Goal: Task Accomplishment & Management: Complete application form

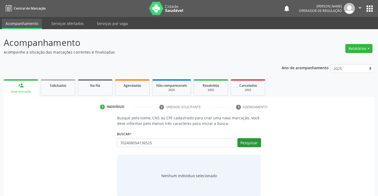
type input "702408054136525"
click at [245, 143] on button "Pesquisar" at bounding box center [249, 142] width 24 height 9
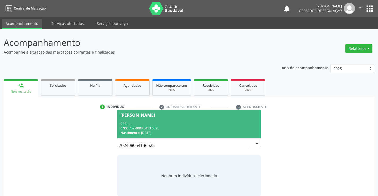
drag, startPoint x: 160, startPoint y: 123, endPoint x: 166, endPoint y: 135, distance: 13.4
click at [160, 123] on div "CPF: --" at bounding box center [188, 123] width 137 height 5
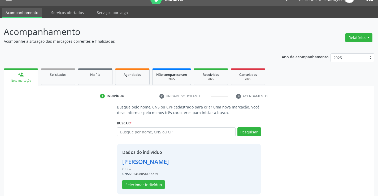
scroll to position [17, 0]
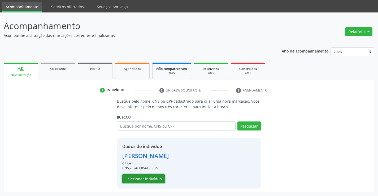
click at [144, 180] on button "Selecionar indivíduo" at bounding box center [143, 178] width 42 height 9
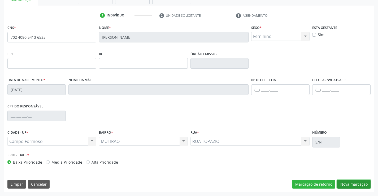
click at [340, 183] on button "Nova marcação" at bounding box center [353, 184] width 33 height 9
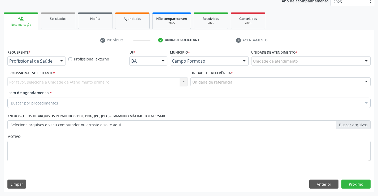
scroll to position [67, 0]
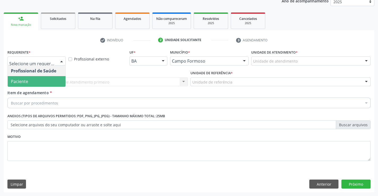
click at [32, 83] on span "Paciente" at bounding box center [37, 81] width 58 height 11
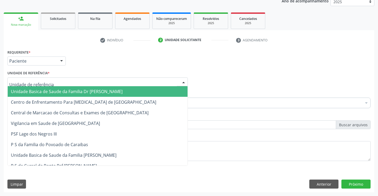
click at [74, 80] on div at bounding box center [97, 81] width 180 height 9
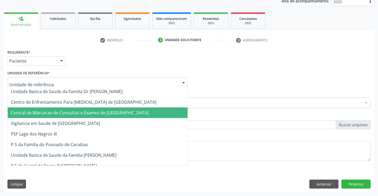
click at [81, 111] on span "Central de Marcacao de Consultas e Exames de [GEOGRAPHIC_DATA]" at bounding box center [80, 113] width 138 height 6
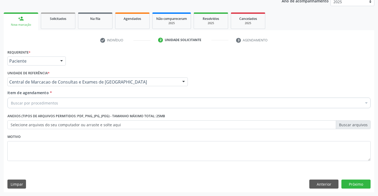
click at [89, 101] on div "Buscar por procedimentos" at bounding box center [188, 103] width 363 height 11
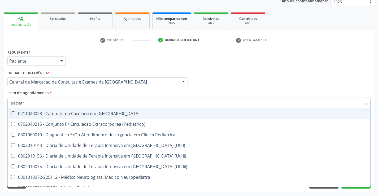
type input "pediatra"
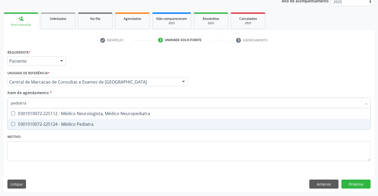
click at [47, 126] on div "0301010072-225124 - Médico Pediatra" at bounding box center [189, 124] width 356 height 4
checkbox Pediatra "true"
click at [347, 185] on div "Requerente * Paciente Profissional de Saúde Paciente Nenhum resultado encontrad…" at bounding box center [189, 120] width 370 height 144
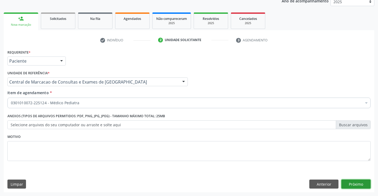
click at [353, 185] on button "Próximo" at bounding box center [355, 183] width 29 height 9
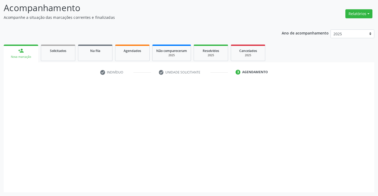
scroll to position [35, 0]
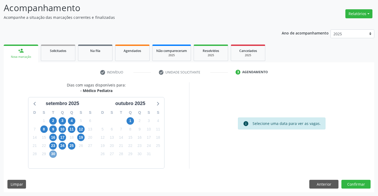
click at [51, 156] on span "30" at bounding box center [52, 153] width 7 height 7
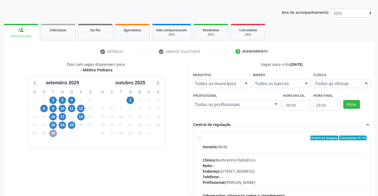
scroll to position [111, 0]
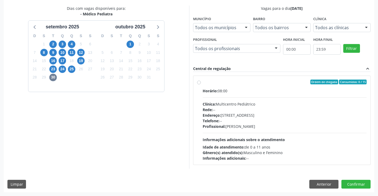
click at [219, 121] on span "Telefone:" at bounding box center [211, 120] width 17 height 5
click at [201, 84] on input "Ordem de chegada Consumidos: 0 / 15 Horário: 08:00 Clínica: Multicentro Pediátr…" at bounding box center [199, 82] width 4 height 5
radio input "true"
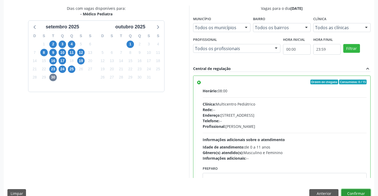
click at [361, 194] on button "Confirmar" at bounding box center [355, 193] width 29 height 9
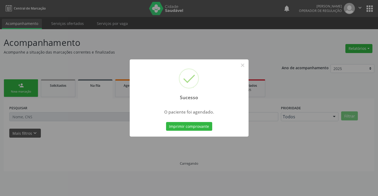
scroll to position [0, 0]
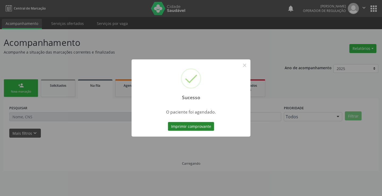
click at [192, 127] on button "Imprimir comprovante" at bounding box center [191, 126] width 46 height 9
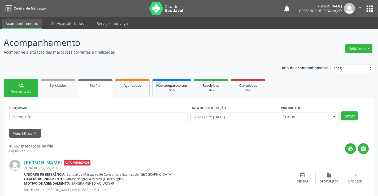
click at [26, 90] on div "Nova marcação" at bounding box center [21, 92] width 27 height 4
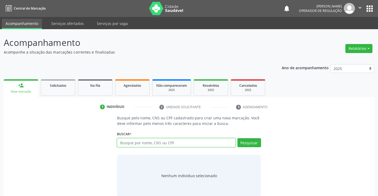
click at [216, 144] on input "text" at bounding box center [176, 142] width 118 height 9
type input "701005865140496"
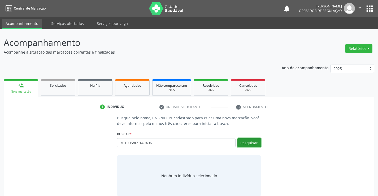
click at [239, 142] on button "Pesquisar" at bounding box center [249, 142] width 24 height 9
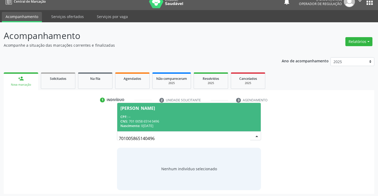
scroll to position [8, 0]
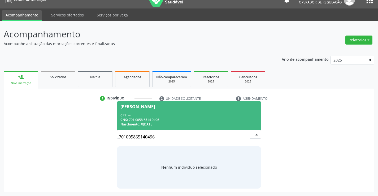
click at [179, 128] on span "[PERSON_NAME] CPF: -- CNS: 701 0058 6514 0496 Nascimento: [DATE]" at bounding box center [188, 115] width 143 height 28
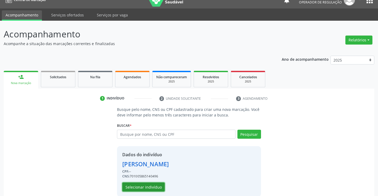
click at [154, 185] on button "Selecionar indivíduo" at bounding box center [143, 186] width 42 height 9
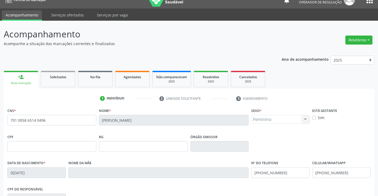
scroll to position [91, 0]
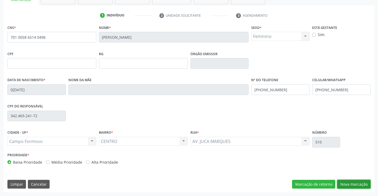
click at [352, 183] on button "Nova marcação" at bounding box center [353, 184] width 33 height 9
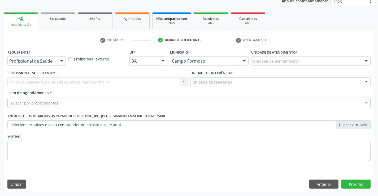
scroll to position [67, 0]
click at [54, 65] on div "Requerente * Profissional de Saúde Profissional de Saúde Paciente Nenhum result…" at bounding box center [36, 58] width 61 height 21
click at [57, 59] on div "Profissional de Saúde Profissional de Saúde Paciente Nenhum resultado encontrad…" at bounding box center [36, 60] width 58 height 9
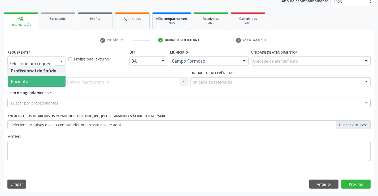
drag, startPoint x: 42, startPoint y: 84, endPoint x: 80, endPoint y: 79, distance: 37.9
click at [43, 83] on span "Paciente" at bounding box center [37, 81] width 58 height 11
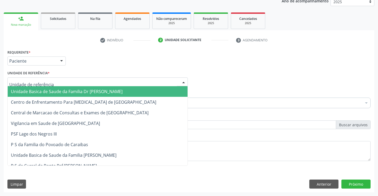
click at [90, 80] on div at bounding box center [97, 81] width 180 height 9
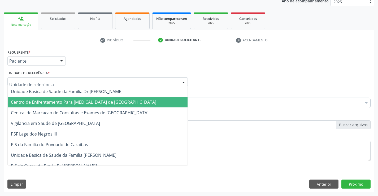
click at [87, 106] on span "Centro de Enfrentamento Para [MEDICAL_DATA] de [GEOGRAPHIC_DATA]" at bounding box center [98, 102] width 180 height 11
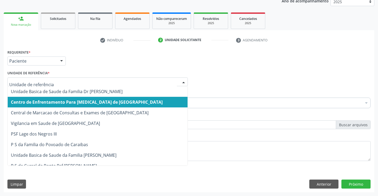
drag, startPoint x: 121, startPoint y: 79, endPoint x: 120, endPoint y: 102, distance: 22.8
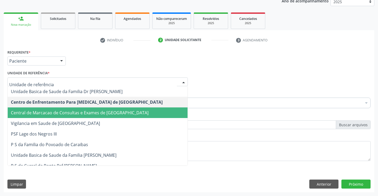
click at [118, 111] on span "Central de Marcacao de Consultas e Exames de [GEOGRAPHIC_DATA]" at bounding box center [80, 113] width 138 height 6
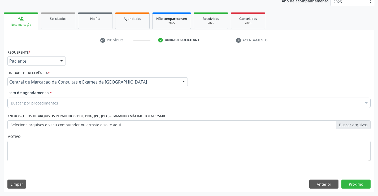
click at [121, 103] on div "Buscar por procedimentos" at bounding box center [188, 103] width 363 height 11
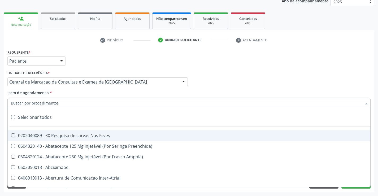
type input "n"
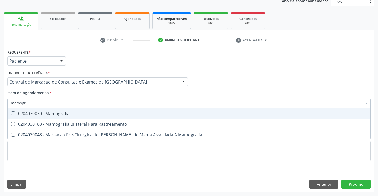
type input "mamogra"
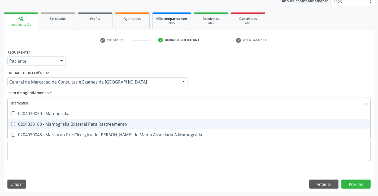
click at [116, 125] on div "0204030188 - Mamografia Bilateral Para Rastreamento" at bounding box center [189, 124] width 356 height 4
checkbox Rastreamento "true"
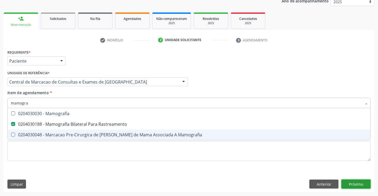
click at [352, 183] on div "Requerente * Paciente Profissional de Saúde Paciente Nenhum resultado encontrad…" at bounding box center [189, 120] width 370 height 144
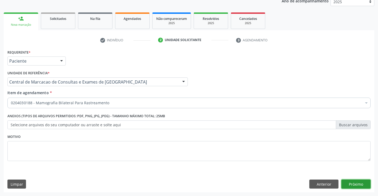
click at [359, 183] on button "Próximo" at bounding box center [355, 183] width 29 height 9
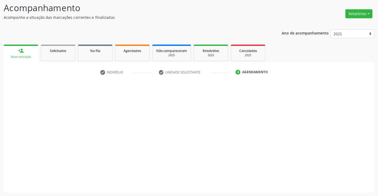
scroll to position [35, 0]
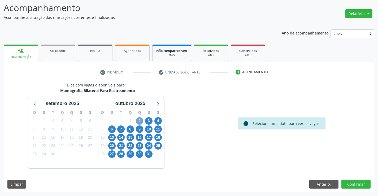
click at [141, 120] on span "2" at bounding box center [139, 120] width 7 height 7
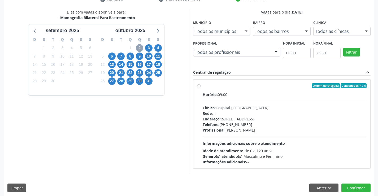
scroll to position [111, 0]
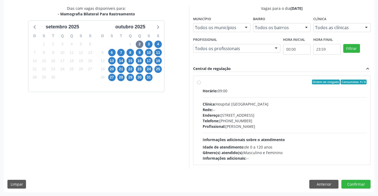
click at [238, 109] on div "Rede: --" at bounding box center [285, 110] width 164 height 6
click at [201, 84] on input "Ordem de chegada Consumidos: 4 / 6 Horário: 09:00 Clínica: Hospital [GEOGRAPHIC…" at bounding box center [199, 82] width 4 height 5
radio input "true"
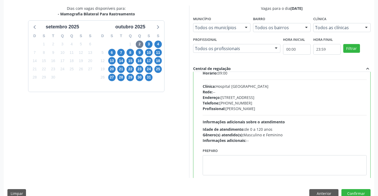
scroll to position [26, 0]
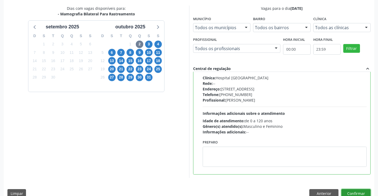
click at [347, 192] on button "Confirmar" at bounding box center [355, 193] width 29 height 9
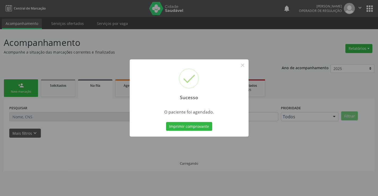
scroll to position [0, 0]
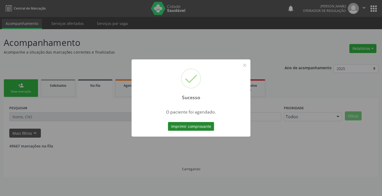
click at [180, 128] on button "Imprimir comprovante" at bounding box center [191, 126] width 46 height 9
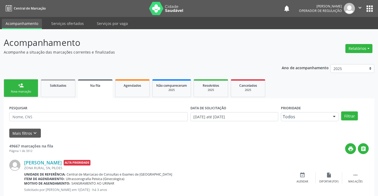
click at [22, 84] on div "person_add" at bounding box center [21, 85] width 6 height 6
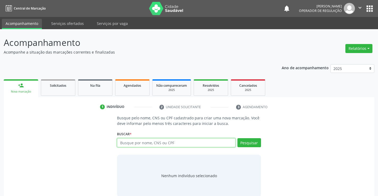
click at [171, 144] on input "text" at bounding box center [176, 142] width 118 height 9
click at [155, 144] on input "702900584725275" at bounding box center [176, 142] width 118 height 9
type input "702900584725275"
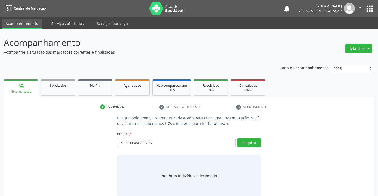
drag, startPoint x: 155, startPoint y: 144, endPoint x: 258, endPoint y: 157, distance: 104.2
click at [258, 157] on div "Nenhum indivíduo selecionado" at bounding box center [189, 176] width 144 height 42
click at [256, 146] on button "Pesquisar" at bounding box center [249, 142] width 24 height 9
type input "702900584725275"
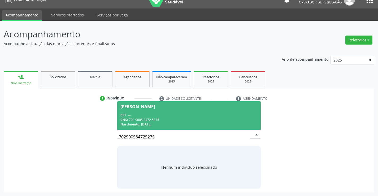
click at [168, 114] on div "CPF: --" at bounding box center [188, 115] width 137 height 5
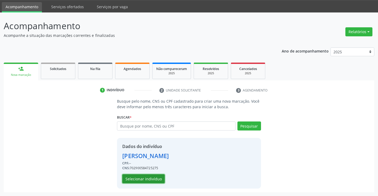
click at [151, 179] on button "Selecionar indivíduo" at bounding box center [143, 178] width 42 height 9
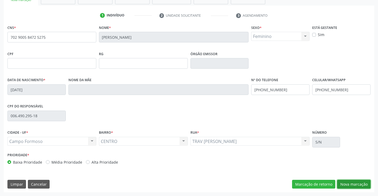
click at [356, 183] on button "Nova marcação" at bounding box center [353, 184] width 33 height 9
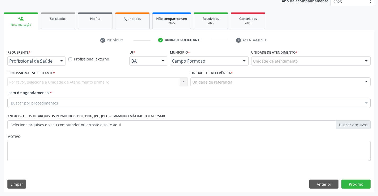
scroll to position [67, 0]
drag, startPoint x: 49, startPoint y: 59, endPoint x: 38, endPoint y: 80, distance: 23.6
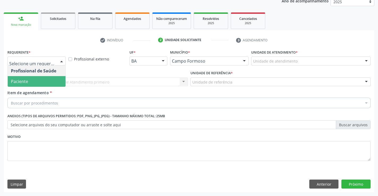
click at [34, 82] on span "Paciente" at bounding box center [37, 81] width 58 height 11
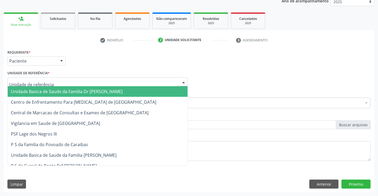
click at [94, 82] on div at bounding box center [97, 81] width 180 height 9
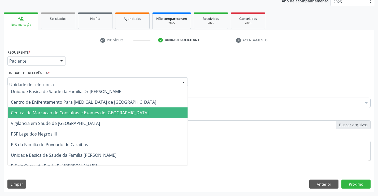
click at [85, 112] on span "Central de Marcacao de Consultas e Exames de [GEOGRAPHIC_DATA]" at bounding box center [80, 113] width 138 height 6
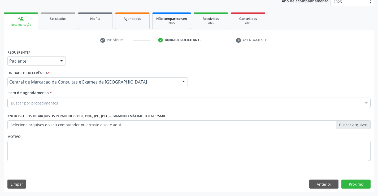
click at [95, 103] on div "Buscar por procedimentos" at bounding box center [188, 103] width 363 height 11
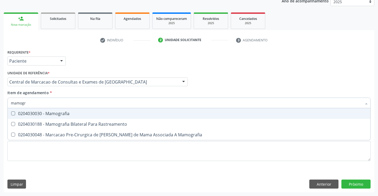
type input "mamogra"
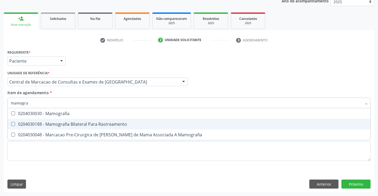
click at [94, 121] on span "0204030188 - Mamografia Bilateral Para Rastreamento" at bounding box center [189, 124] width 362 height 11
checkbox Rastreamento "true"
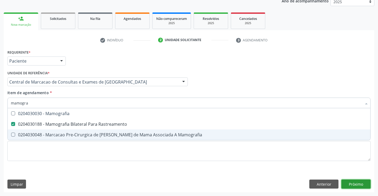
click at [361, 183] on div "Requerente * Paciente Profissional de Saúde Paciente Nenhum resultado encontrad…" at bounding box center [189, 120] width 370 height 144
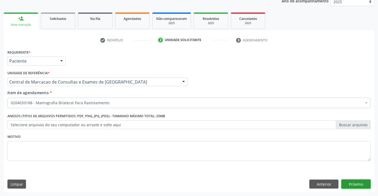
click at [359, 182] on button "Próximo" at bounding box center [355, 183] width 29 height 9
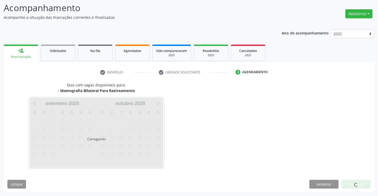
scroll to position [35, 0]
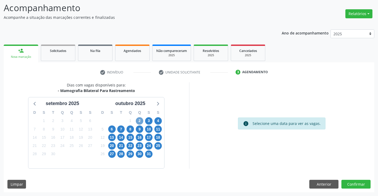
click at [137, 120] on span "2" at bounding box center [139, 120] width 7 height 7
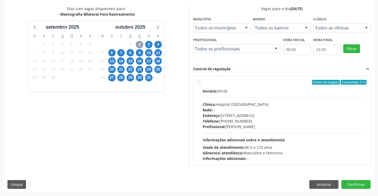
scroll to position [111, 0]
click at [243, 150] on span "Gênero(s) atendido(s):" at bounding box center [223, 152] width 41 height 5
radio input "true"
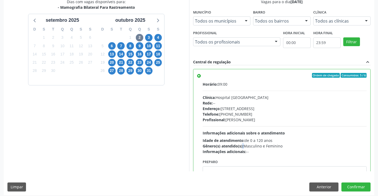
scroll to position [121, 0]
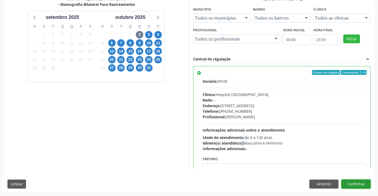
click at [354, 183] on button "Confirmar" at bounding box center [355, 183] width 29 height 9
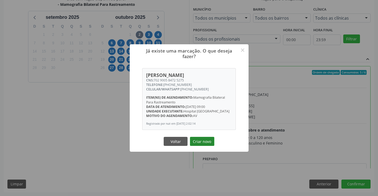
click at [195, 140] on button "Criar novo" at bounding box center [202, 141] width 24 height 9
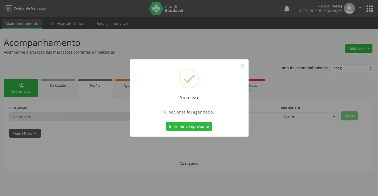
scroll to position [0, 0]
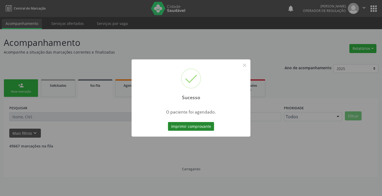
click at [192, 127] on button "Imprimir comprovante" at bounding box center [191, 126] width 46 height 9
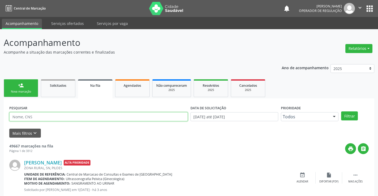
click at [93, 114] on input "text" at bounding box center [98, 116] width 178 height 9
paste input "702 9005 8472 5275"
type input "702 9005 8472 5275"
click at [351, 113] on button "Filtrar" at bounding box center [349, 115] width 17 height 9
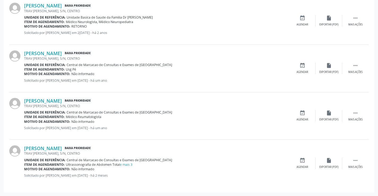
scroll to position [494, 0]
click at [130, 165] on link "e mais 3" at bounding box center [126, 164] width 12 height 5
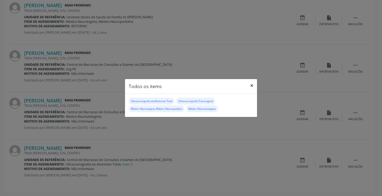
click at [252, 85] on button "×" at bounding box center [251, 85] width 11 height 13
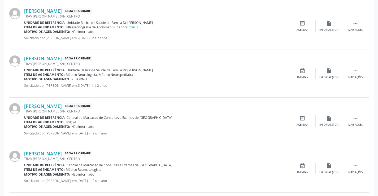
scroll to position [415, 0]
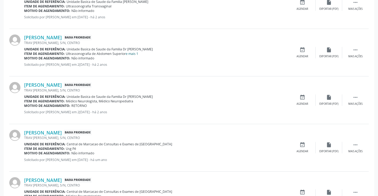
click at [134, 55] on link "e mais 1" at bounding box center [132, 53] width 12 height 5
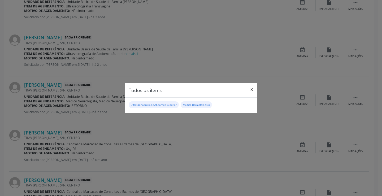
click at [255, 89] on button "×" at bounding box center [251, 89] width 11 height 13
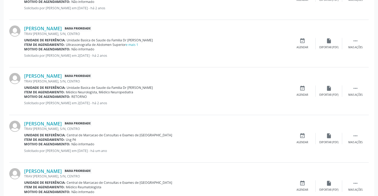
scroll to position [494, 0]
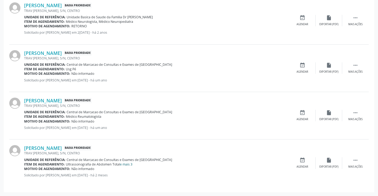
click at [131, 166] on link "e mais 3" at bounding box center [126, 164] width 12 height 5
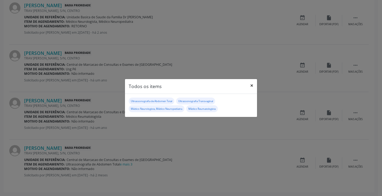
click at [252, 83] on button "×" at bounding box center [251, 85] width 11 height 13
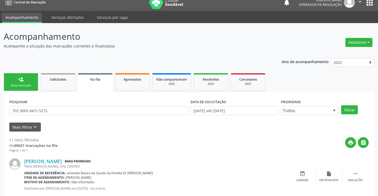
scroll to position [0, 0]
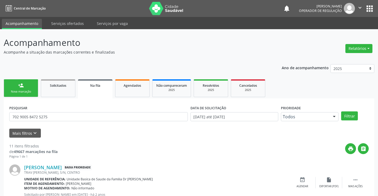
drag, startPoint x: 22, startPoint y: 85, endPoint x: 45, endPoint y: 7, distance: 81.5
click at [22, 85] on div "person_add" at bounding box center [21, 85] width 6 height 6
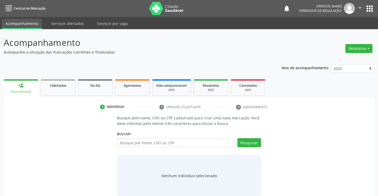
click at [127, 150] on div "Busque por nome, CNS ou CPF Nenhum resultado encontrado para: " " Digite nome, …" at bounding box center [189, 144] width 144 height 13
click at [128, 147] on div "Busque por nome, CNS ou CPF Nenhum resultado encontrado para: " " Digite nome, …" at bounding box center [189, 144] width 144 height 13
click at [132, 146] on input "text" at bounding box center [176, 142] width 118 height 9
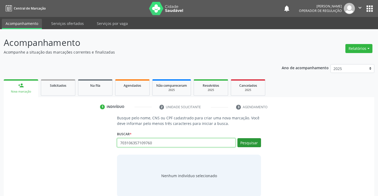
type input "703106357109760"
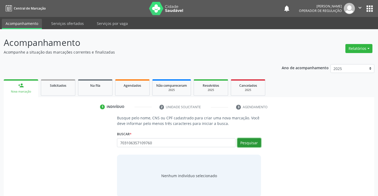
click at [256, 140] on button "Pesquisar" at bounding box center [249, 142] width 24 height 9
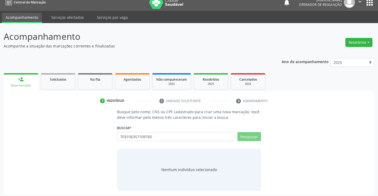
scroll to position [8, 0]
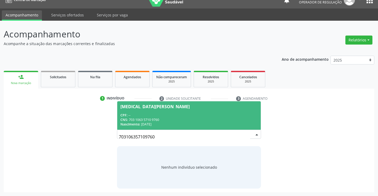
click at [208, 124] on div "Nascimento: [DATE]" at bounding box center [188, 124] width 137 height 5
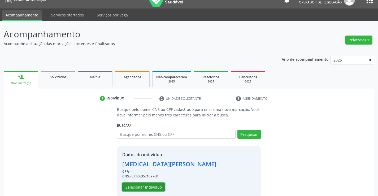
click at [140, 190] on button "Selecionar indivíduo" at bounding box center [143, 186] width 42 height 9
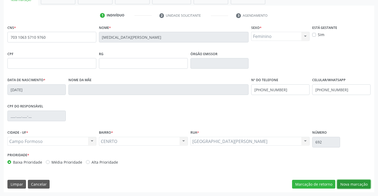
drag, startPoint x: 347, startPoint y: 184, endPoint x: 237, endPoint y: 149, distance: 115.6
click at [345, 184] on button "Nova marcação" at bounding box center [353, 184] width 33 height 9
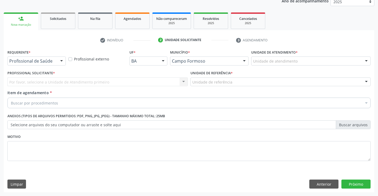
click at [65, 61] on div "Requerente * Profissional de Saúde Profissional de Saúde Paciente Nenhum result…" at bounding box center [36, 58] width 61 height 21
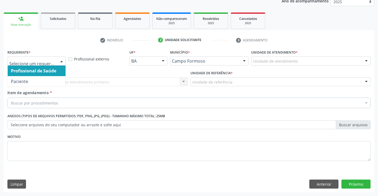
click at [58, 60] on div at bounding box center [62, 61] width 8 height 9
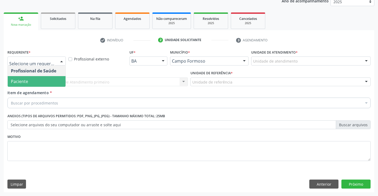
click at [47, 79] on span "Paciente" at bounding box center [37, 81] width 58 height 11
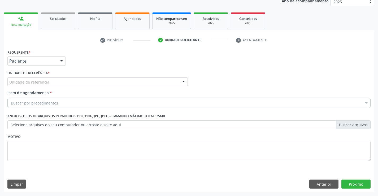
click at [85, 82] on div "Unidade de referência" at bounding box center [97, 81] width 180 height 9
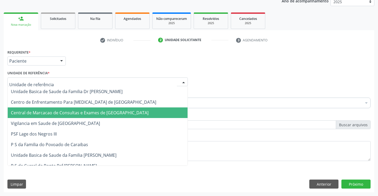
click at [100, 111] on span "Central de Marcacao de Consultas e Exames de [GEOGRAPHIC_DATA]" at bounding box center [80, 113] width 138 height 6
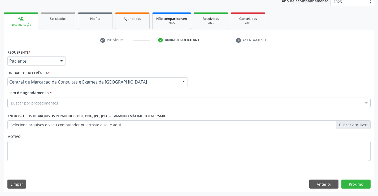
click at [107, 100] on div "Buscar por procedimentos" at bounding box center [188, 103] width 363 height 11
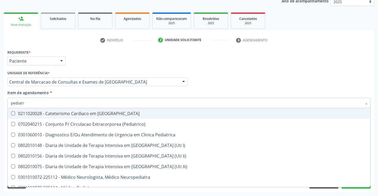
type input "pediatra"
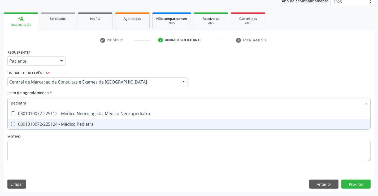
click at [87, 119] on span "0301010072-225124 - Médico Pediatra" at bounding box center [189, 124] width 362 height 11
checkbox Pediatra "true"
click at [361, 184] on div "Requerente * Paciente Profissional de Saúde Paciente Nenhum resultado encontrad…" at bounding box center [189, 120] width 370 height 144
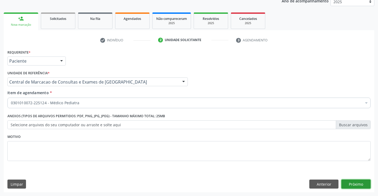
click at [361, 184] on button "Próximo" at bounding box center [355, 183] width 29 height 9
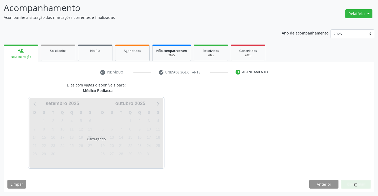
scroll to position [35, 0]
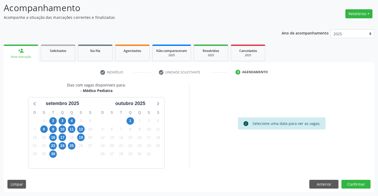
click at [48, 153] on div "29" at bounding box center [43, 154] width 9 height 8
click at [52, 153] on span "30" at bounding box center [52, 153] width 7 height 7
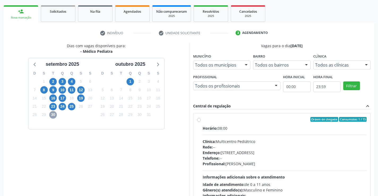
scroll to position [111, 0]
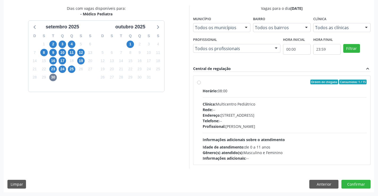
click at [226, 102] on div "Clínica: Multicentro Pediátrico" at bounding box center [285, 104] width 164 height 6
click at [201, 84] on input "Ordem de chegada Consumidos: 1 / 15 Horário: 08:00 Clínica: Multicentro Pediátr…" at bounding box center [199, 82] width 4 height 5
radio input "true"
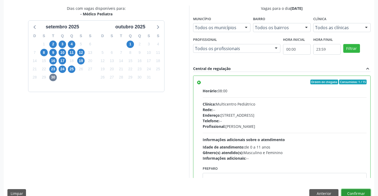
click at [354, 192] on button "Confirmar" at bounding box center [355, 193] width 29 height 9
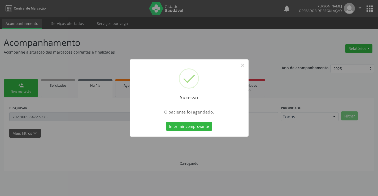
scroll to position [0, 0]
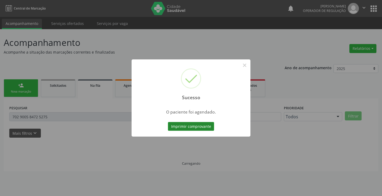
click at [190, 126] on button "Imprimir comprovante" at bounding box center [191, 126] width 46 height 9
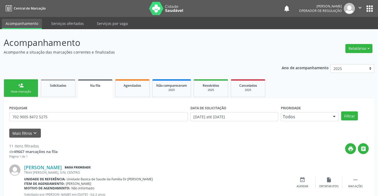
click at [34, 85] on link "person_add Nova marcação" at bounding box center [21, 88] width 34 height 18
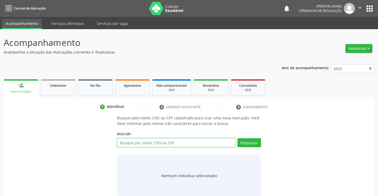
click at [136, 142] on input "text" at bounding box center [176, 142] width 118 height 9
type input "703406012913600"
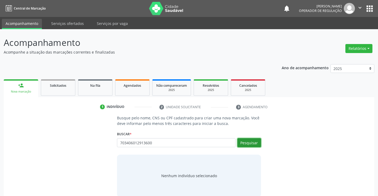
click at [246, 143] on button "Pesquisar" at bounding box center [249, 142] width 24 height 9
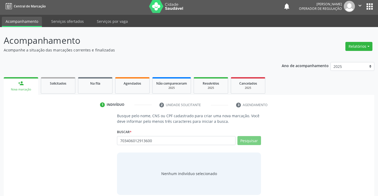
scroll to position [8, 0]
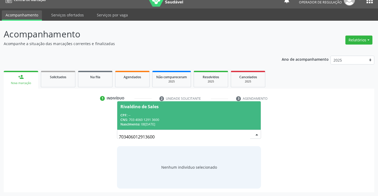
click at [198, 111] on span "Rivaldino de Sales CPF: -- CNS: 703 4060 1291 3600 Nascimento: 08[DATE]" at bounding box center [188, 115] width 143 height 28
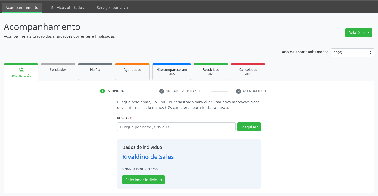
scroll to position [17, 0]
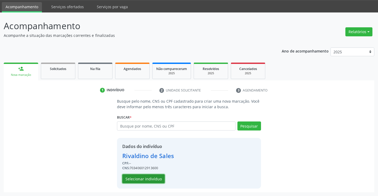
click at [139, 177] on button "Selecionar indivíduo" at bounding box center [143, 178] width 42 height 9
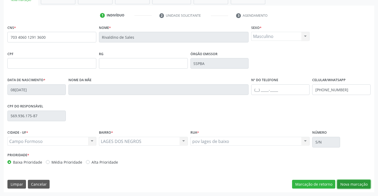
click at [361, 184] on button "Nova marcação" at bounding box center [353, 184] width 33 height 9
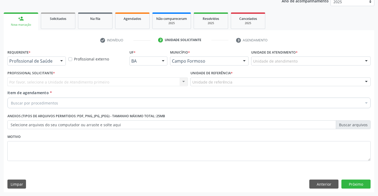
drag, startPoint x: 57, startPoint y: 59, endPoint x: 46, endPoint y: 76, distance: 20.7
click at [56, 59] on div "Profissional de Saúde Profissional de Saúde Paciente Nenhum resultado encontrad…" at bounding box center [36, 60] width 58 height 9
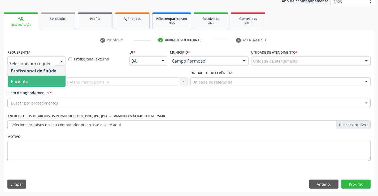
click at [36, 82] on span "Paciente" at bounding box center [37, 81] width 58 height 11
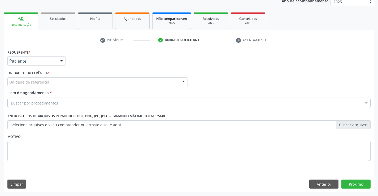
drag, startPoint x: 106, startPoint y: 83, endPoint x: 108, endPoint y: 98, distance: 15.0
click at [106, 82] on div "Unidade de referência" at bounding box center [97, 81] width 180 height 9
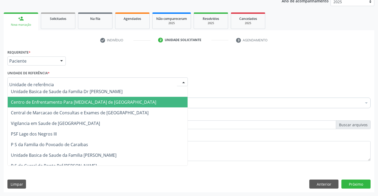
click at [110, 107] on span "Centro de Enfrentamento Para [MEDICAL_DATA] de [GEOGRAPHIC_DATA]" at bounding box center [98, 102] width 180 height 11
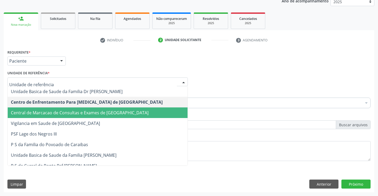
drag, startPoint x: 126, startPoint y: 80, endPoint x: 123, endPoint y: 102, distance: 21.4
click at [117, 111] on span "Central de Marcacao de Consultas e Exames de [GEOGRAPHIC_DATA]" at bounding box center [80, 113] width 138 height 6
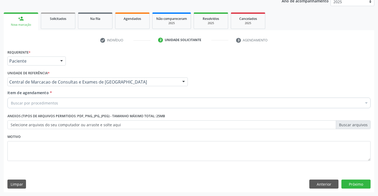
click at [120, 101] on div "Buscar por procedimentos" at bounding box center [188, 103] width 363 height 11
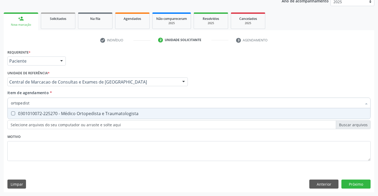
type input "ortopedista"
click at [112, 112] on div "0301010072-225270 - Médico Ortopedista e Traumatologista" at bounding box center [189, 113] width 356 height 4
checkbox Traumatologista "true"
click at [353, 183] on div "Requerente * Paciente Profissional de Saúde Paciente Nenhum resultado encontrad…" at bounding box center [189, 120] width 370 height 144
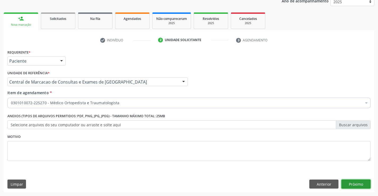
click at [353, 186] on button "Próximo" at bounding box center [355, 183] width 29 height 9
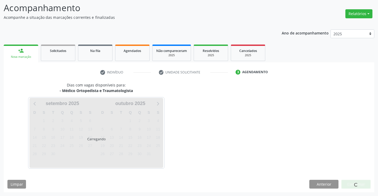
scroll to position [35, 0]
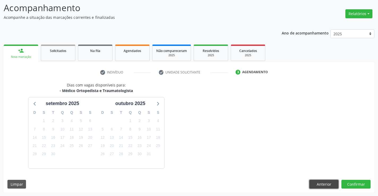
click at [326, 186] on button "Anterior" at bounding box center [323, 184] width 29 height 9
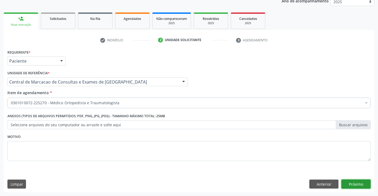
click at [358, 185] on button "Próximo" at bounding box center [355, 183] width 29 height 9
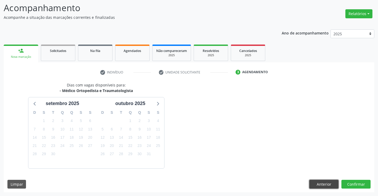
click at [322, 181] on button "Anterior" at bounding box center [323, 184] width 29 height 9
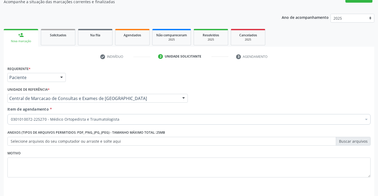
scroll to position [67, 0]
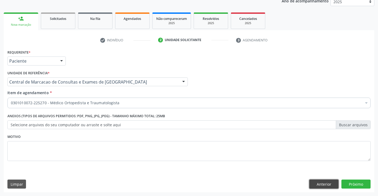
click at [326, 181] on button "Anterior" at bounding box center [323, 183] width 29 height 9
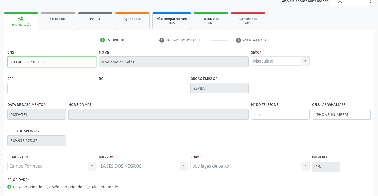
click at [51, 65] on input "703 4060 1291 3600" at bounding box center [51, 61] width 89 height 11
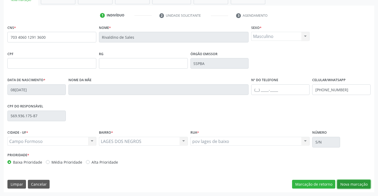
click at [361, 183] on button "Nova marcação" at bounding box center [353, 184] width 33 height 9
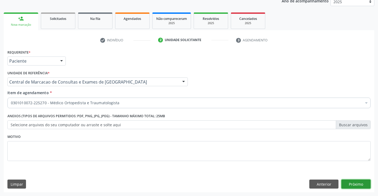
click at [361, 183] on button "Próximo" at bounding box center [355, 183] width 29 height 9
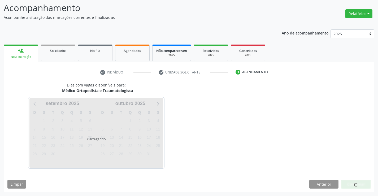
scroll to position [35, 0]
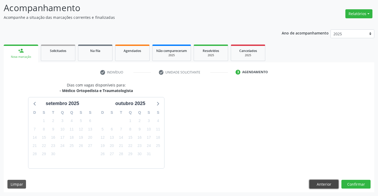
click at [327, 181] on button "Anterior" at bounding box center [323, 184] width 29 height 9
